Goal: Communication & Community: Ask a question

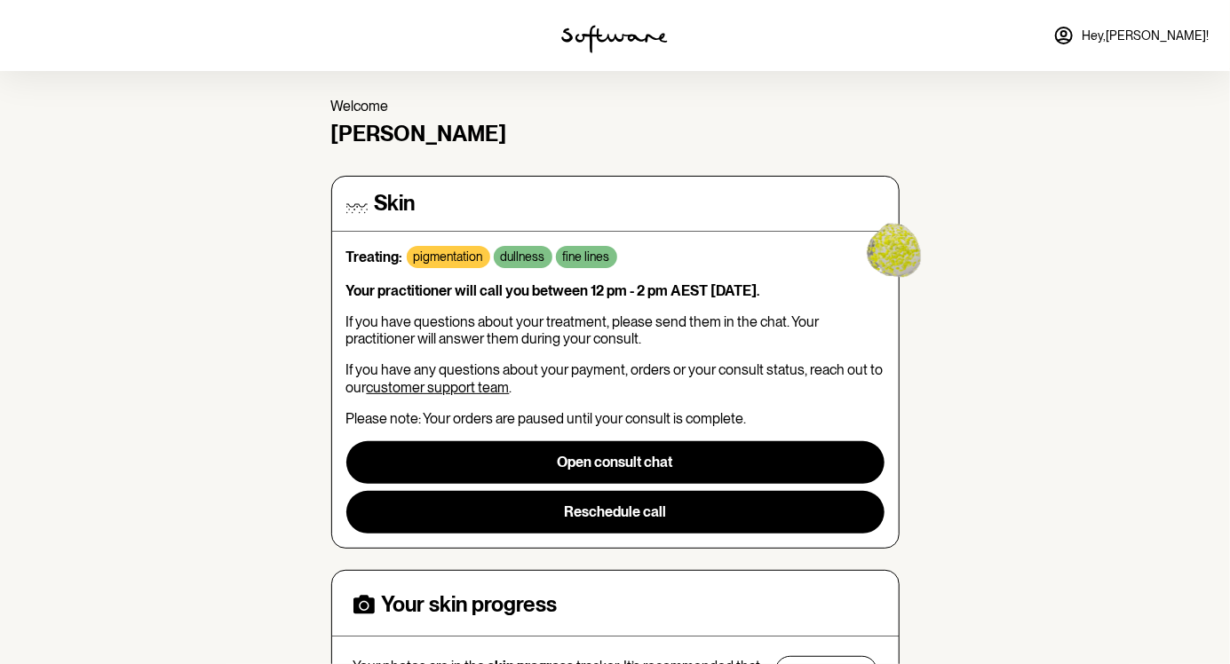
scroll to position [50, 0]
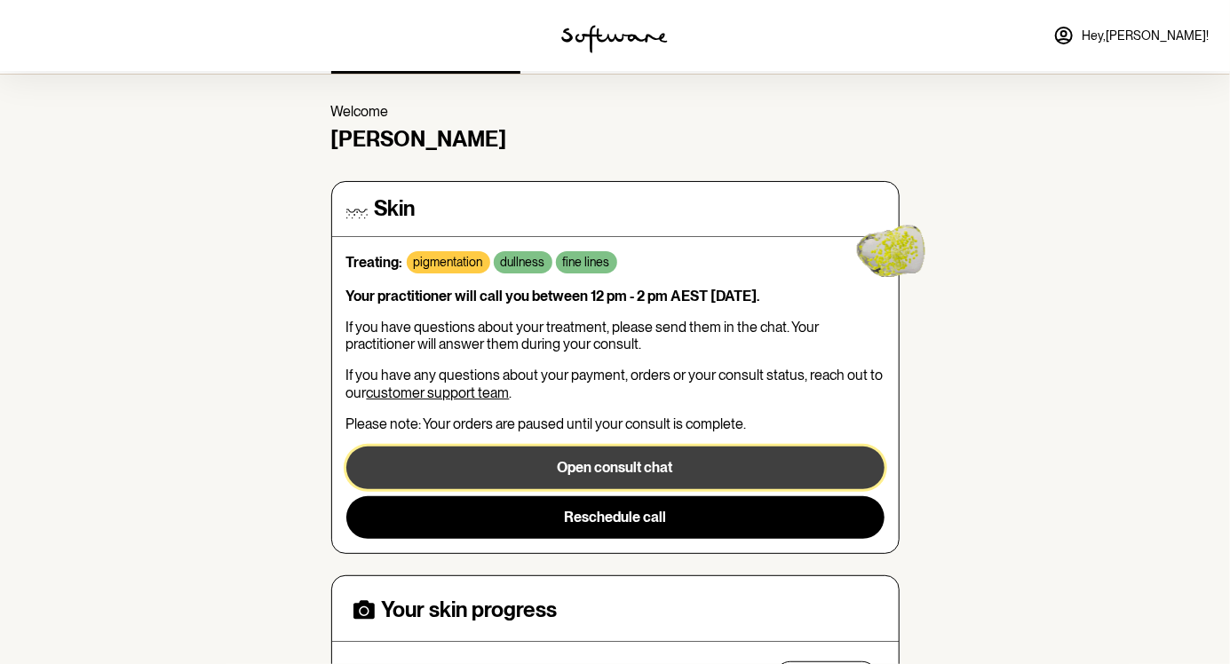
click at [462, 474] on button "Open consult chat" at bounding box center [615, 468] width 538 height 43
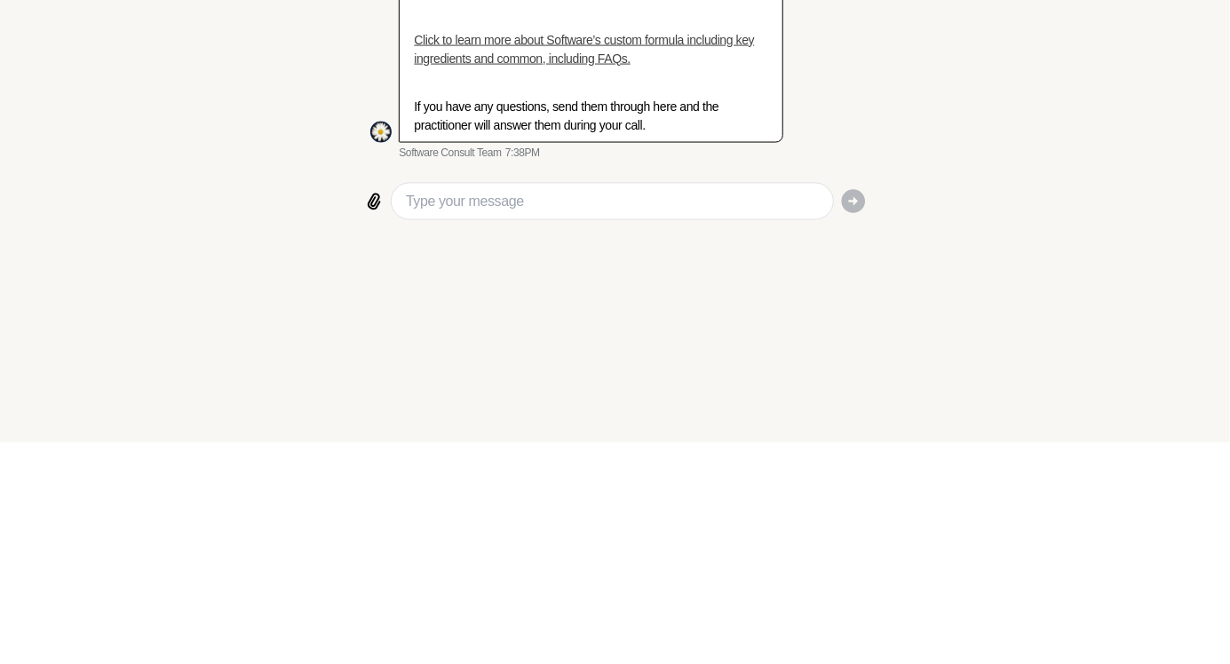
click at [0, 532] on section "If you require urgent medical assistance, please click here . [DATE] 👋 Hi [PERS…" at bounding box center [615, 332] width 1230 height 664
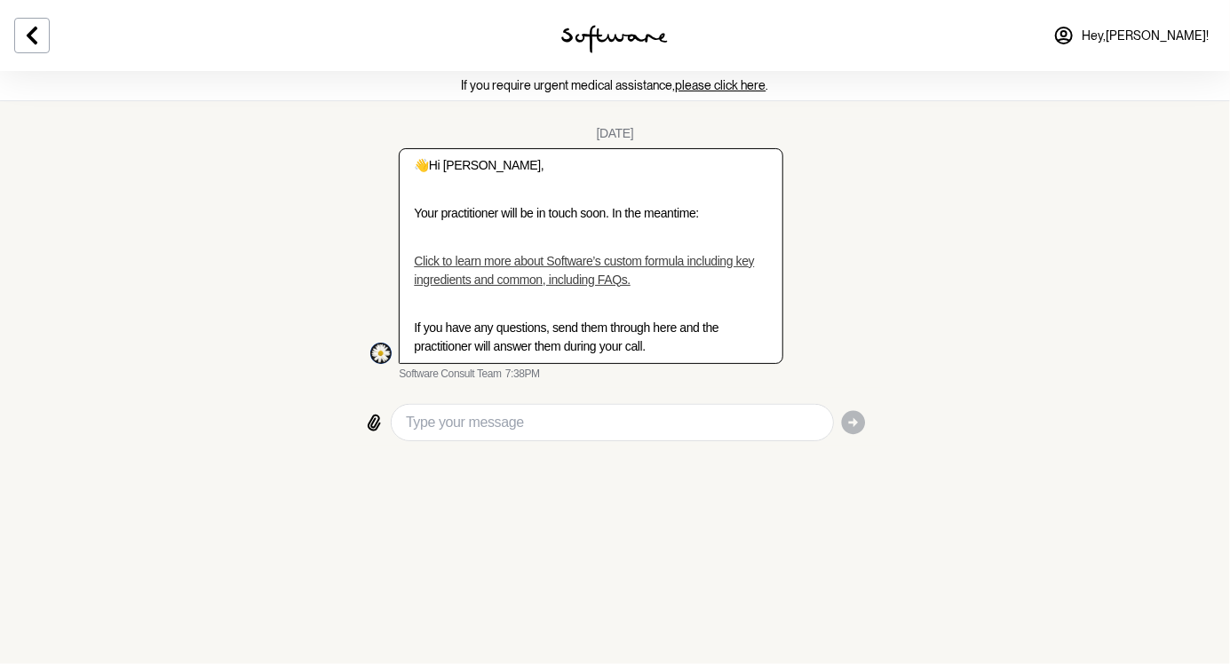
click at [1226, 153] on div "If you require urgent medical assistance, please click here . [DATE] 👋 Hi [PERS…" at bounding box center [615, 265] width 1230 height 389
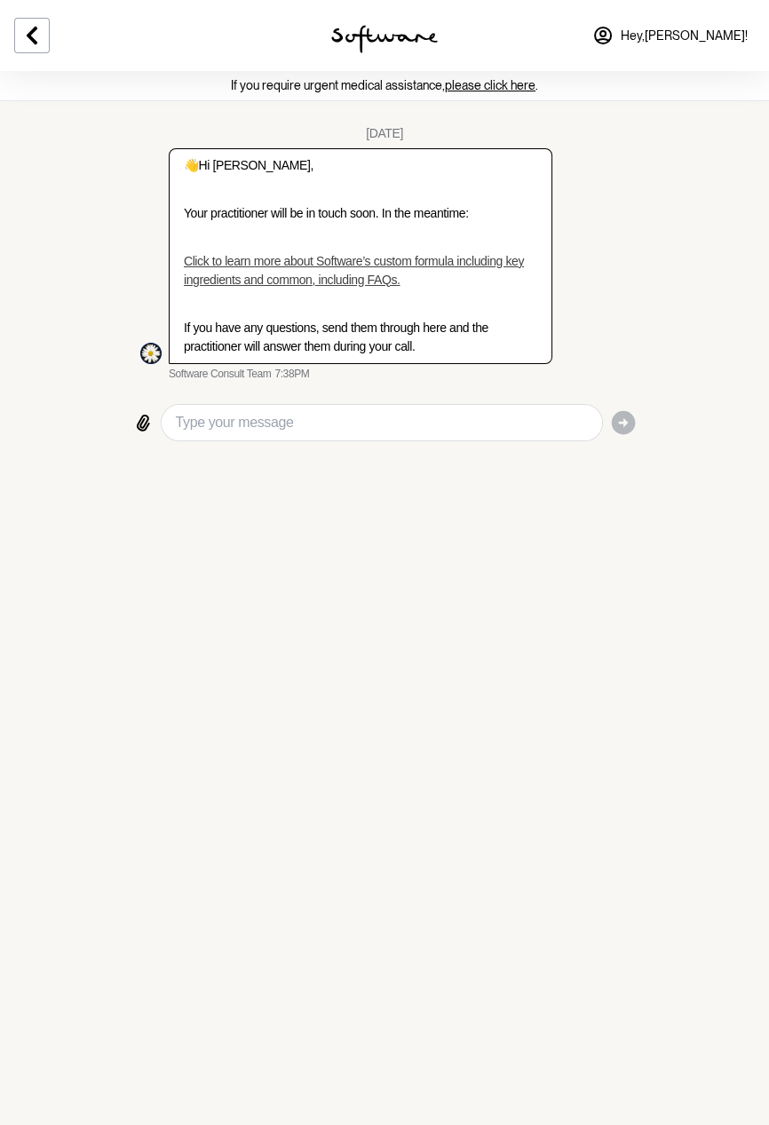
click at [0, 578] on section "If you require urgent medical assistance, please click here . [DATE] 👋 Hi [PERS…" at bounding box center [384, 562] width 769 height 1125
